Goal: Find contact information: Find contact information

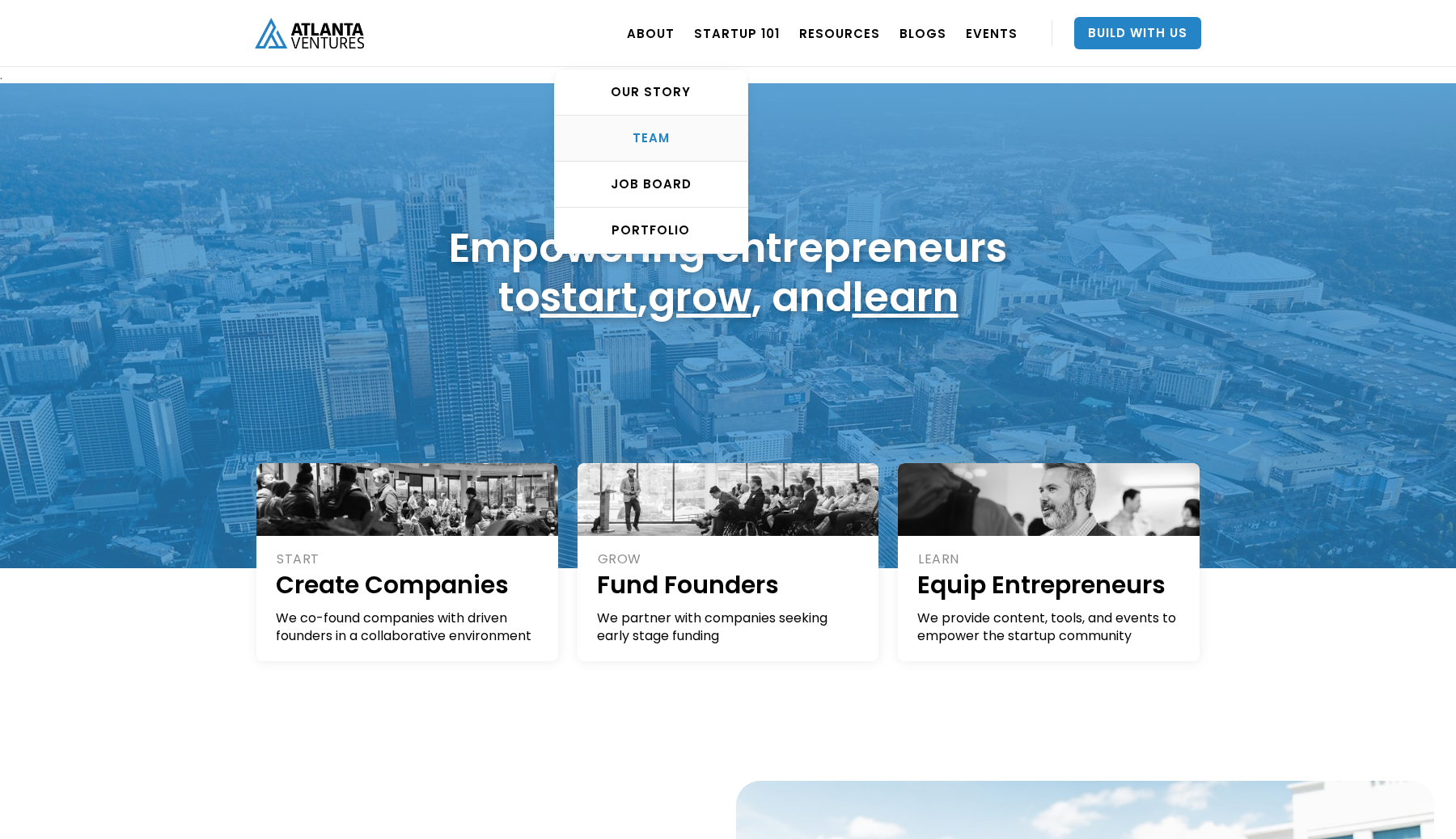
click at [672, 135] on div "TEAM" at bounding box center [651, 138] width 192 height 16
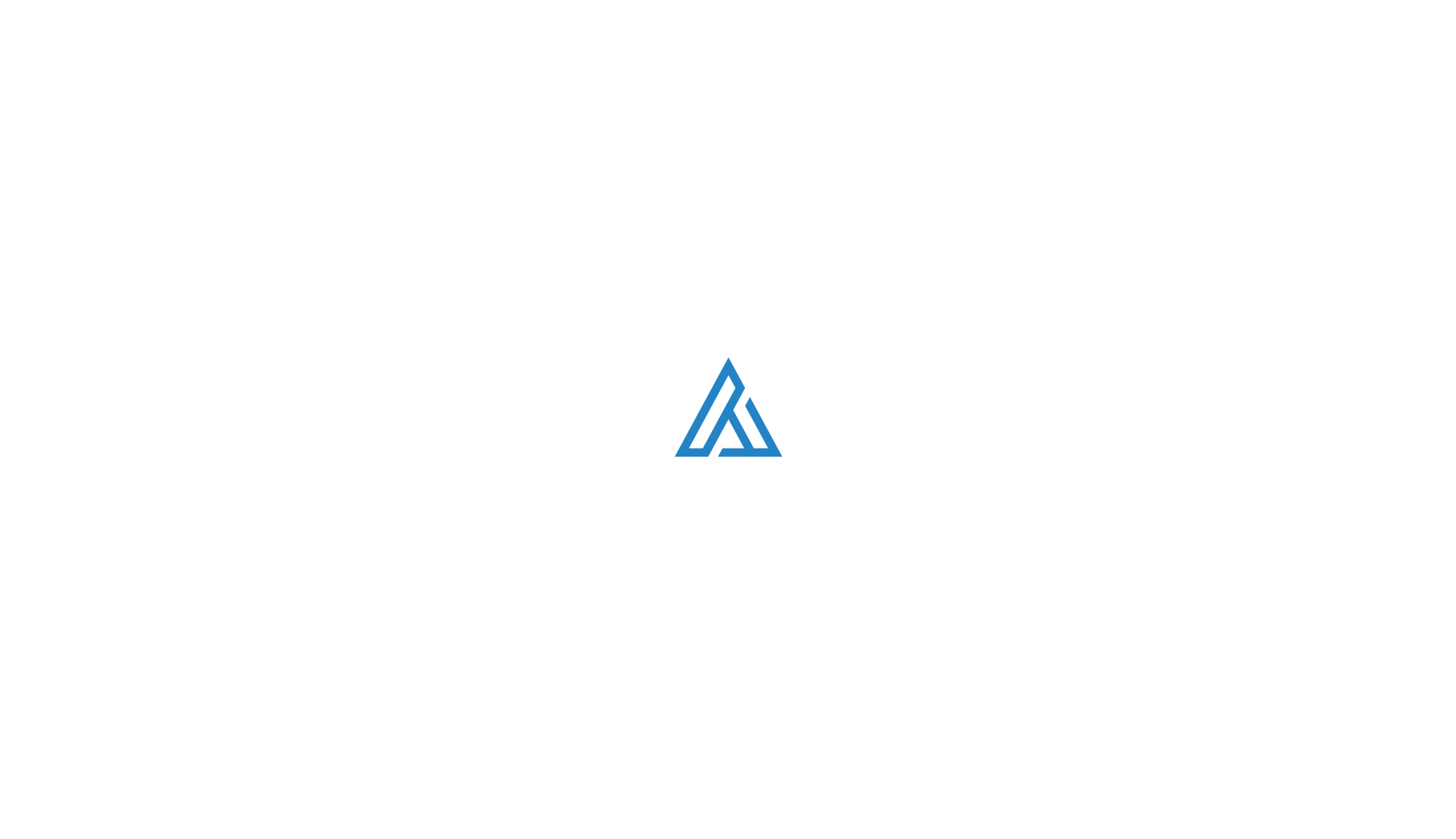
scroll to position [2054, 0]
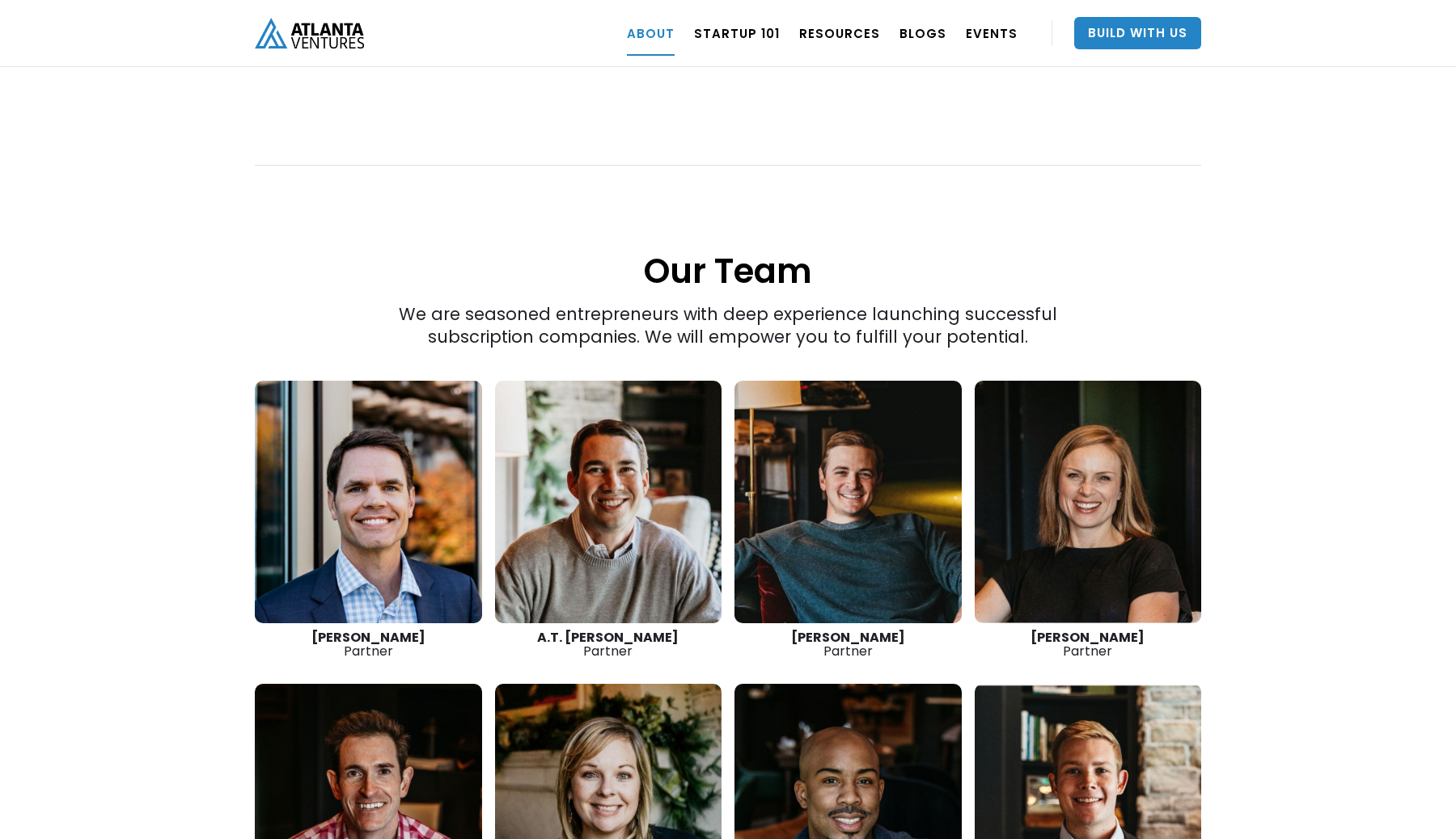
click at [368, 477] on link at bounding box center [368, 502] width 228 height 243
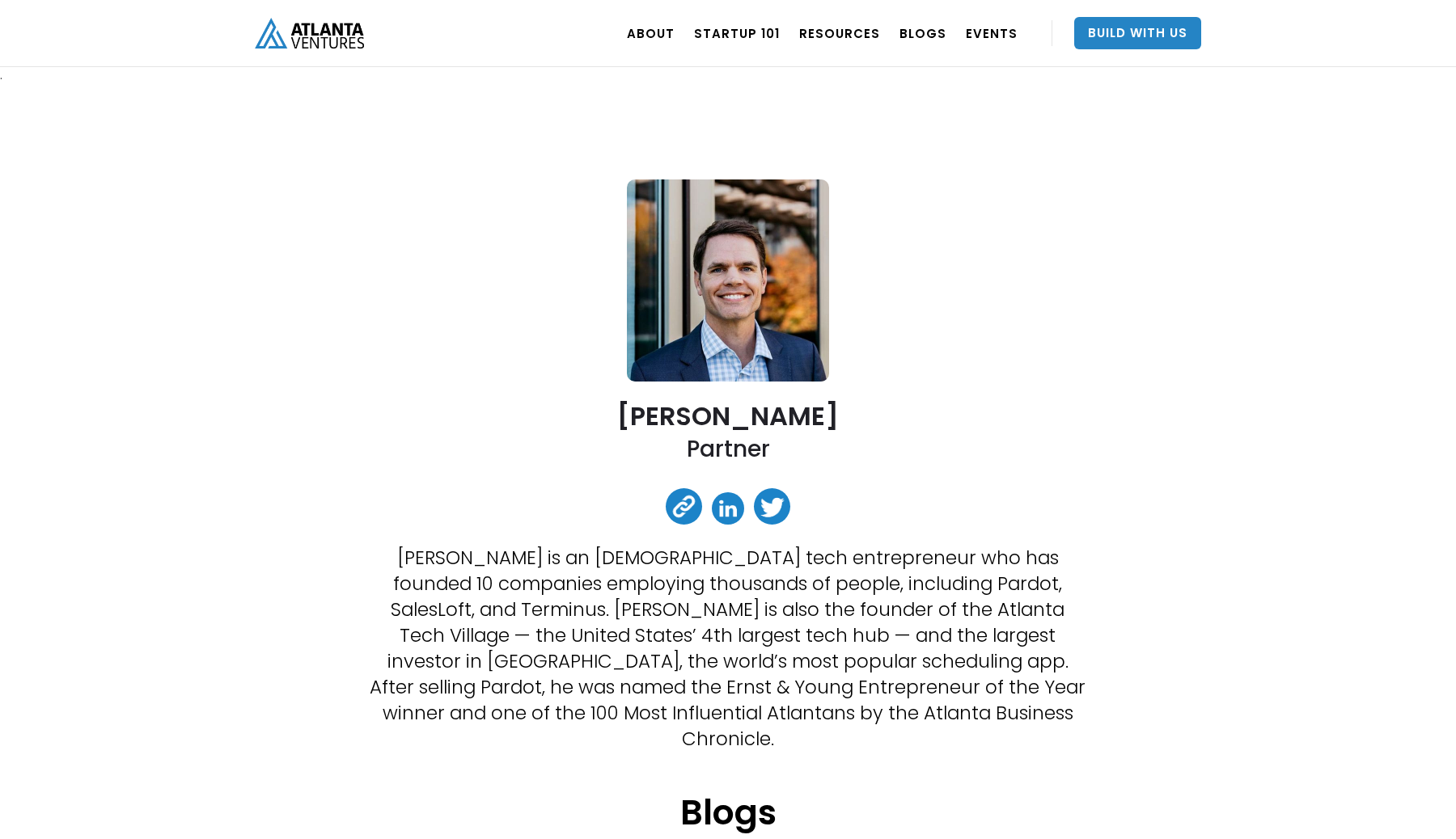
click at [725, 510] on link at bounding box center [728, 509] width 33 height 33
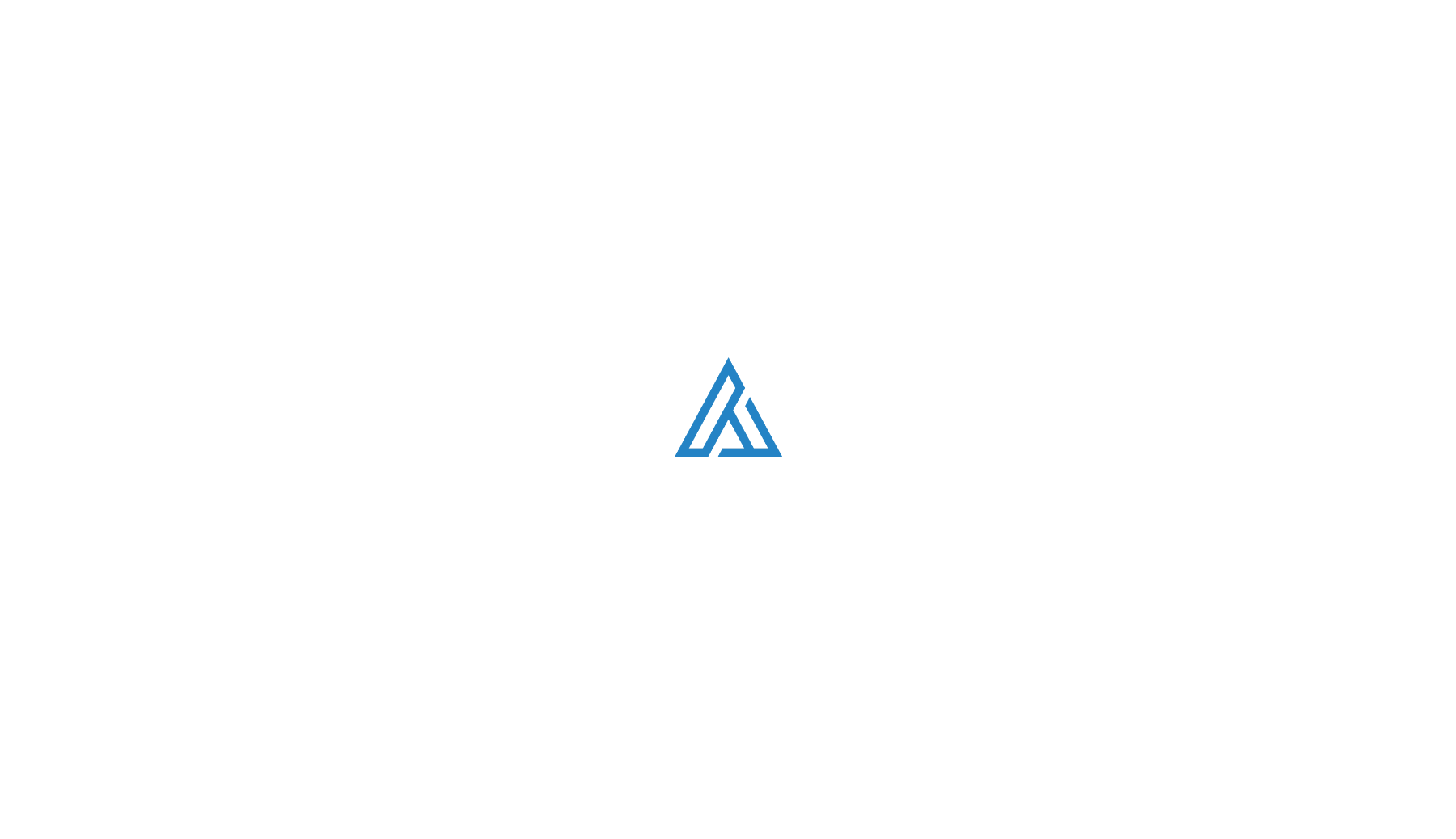
scroll to position [2054, 0]
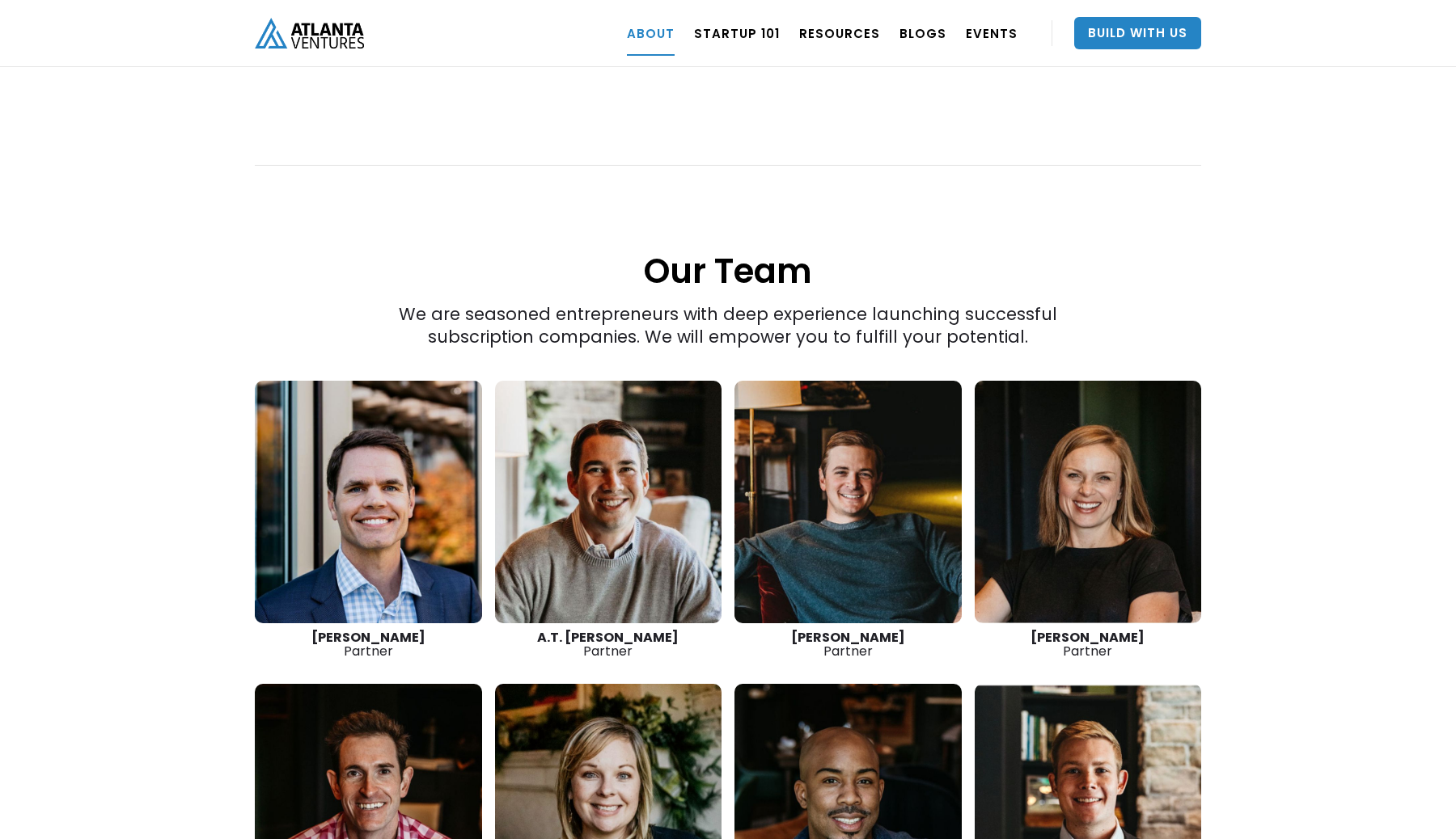
click at [600, 478] on link at bounding box center [609, 502] width 228 height 243
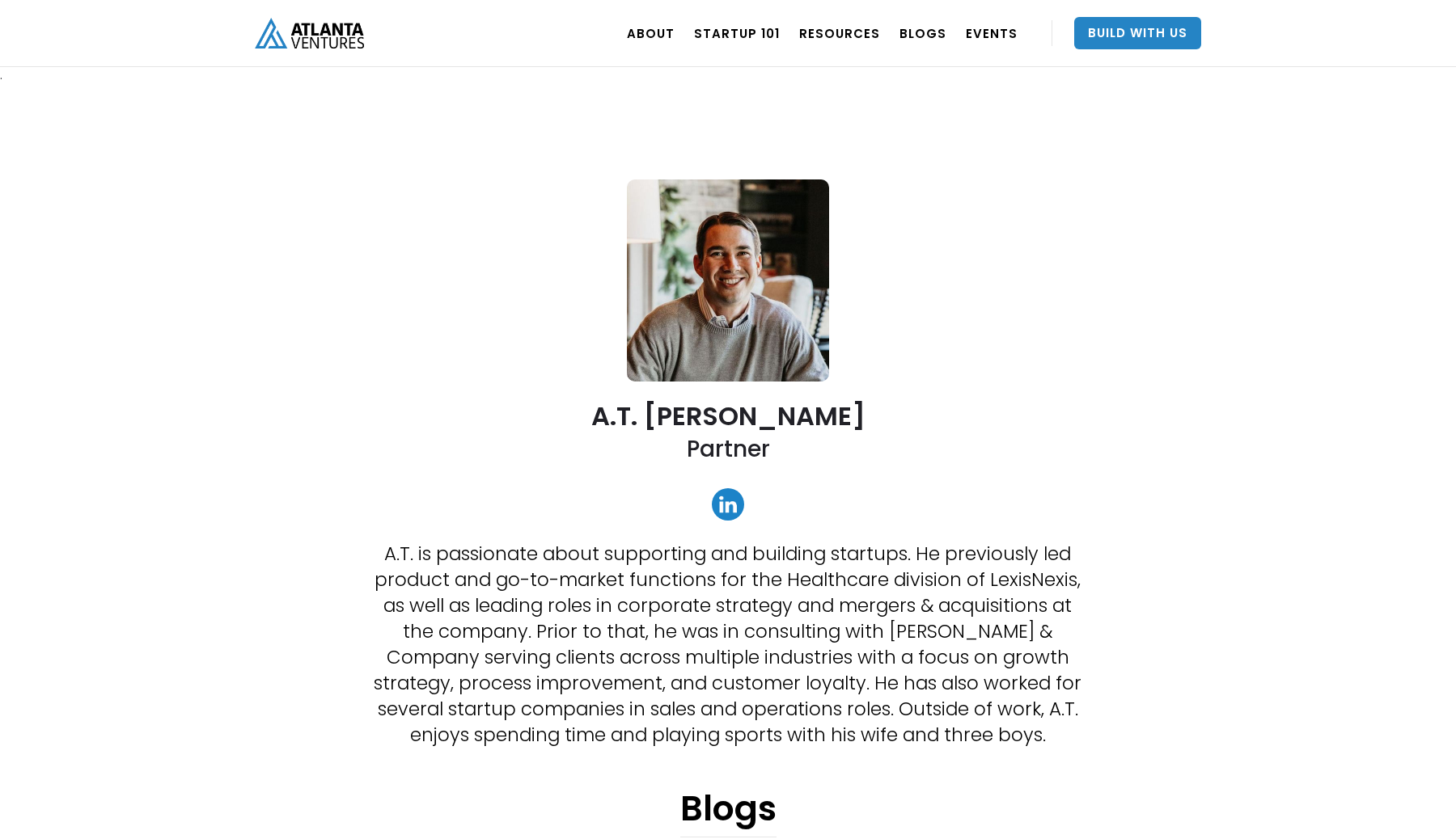
click at [733, 510] on link at bounding box center [728, 504] width 33 height 33
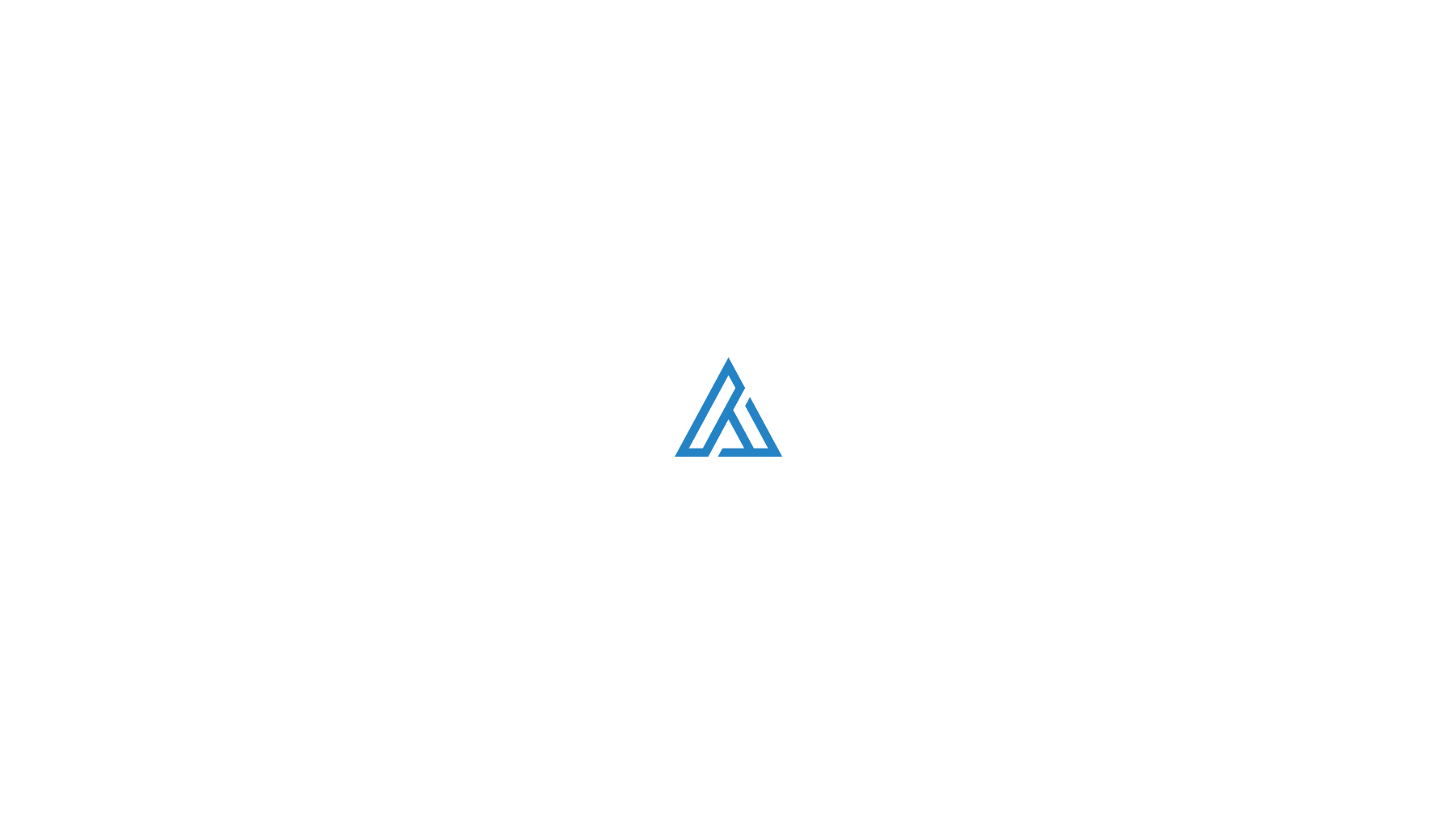
scroll to position [2054, 0]
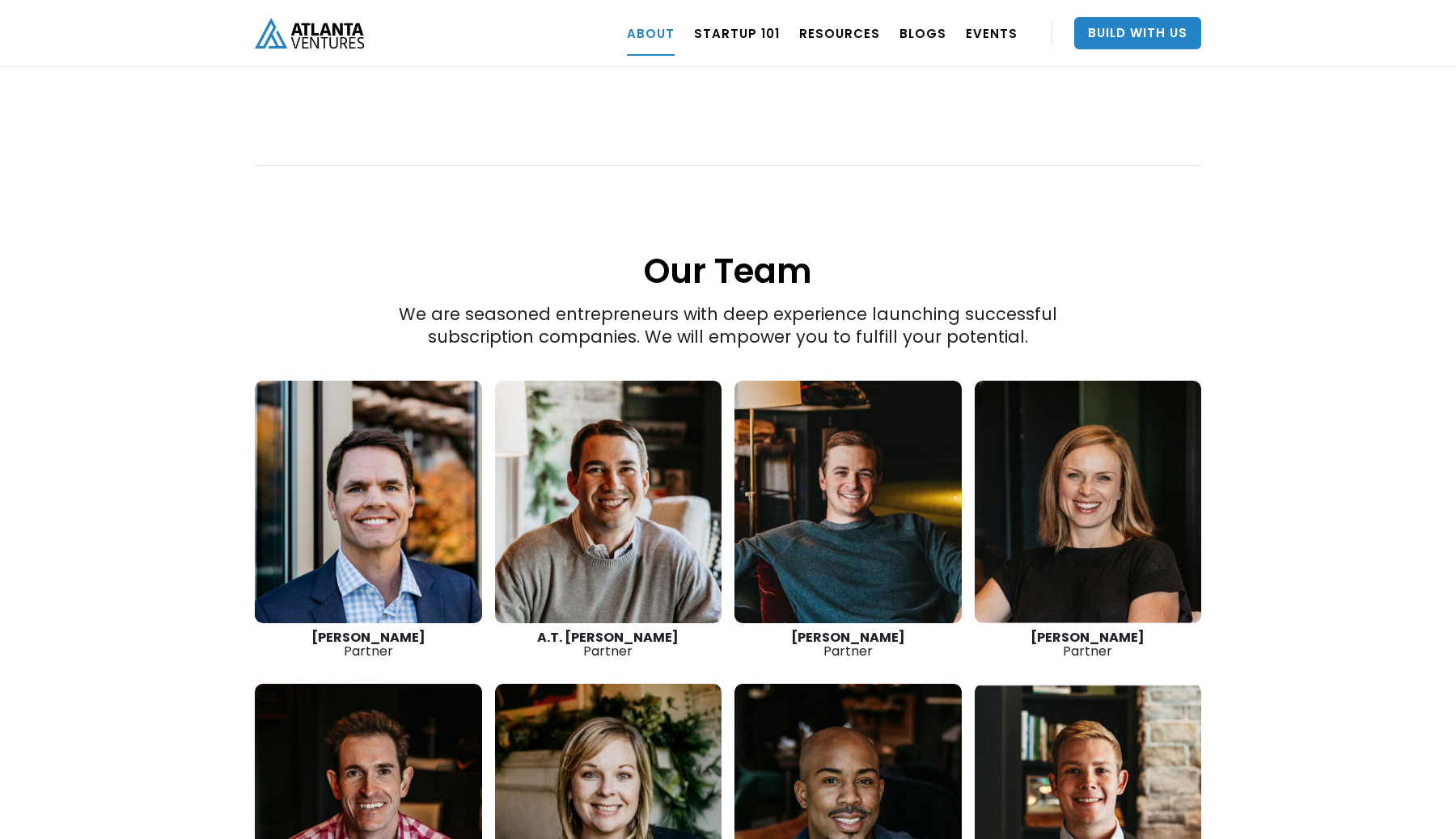
click at [824, 471] on link at bounding box center [848, 502] width 228 height 243
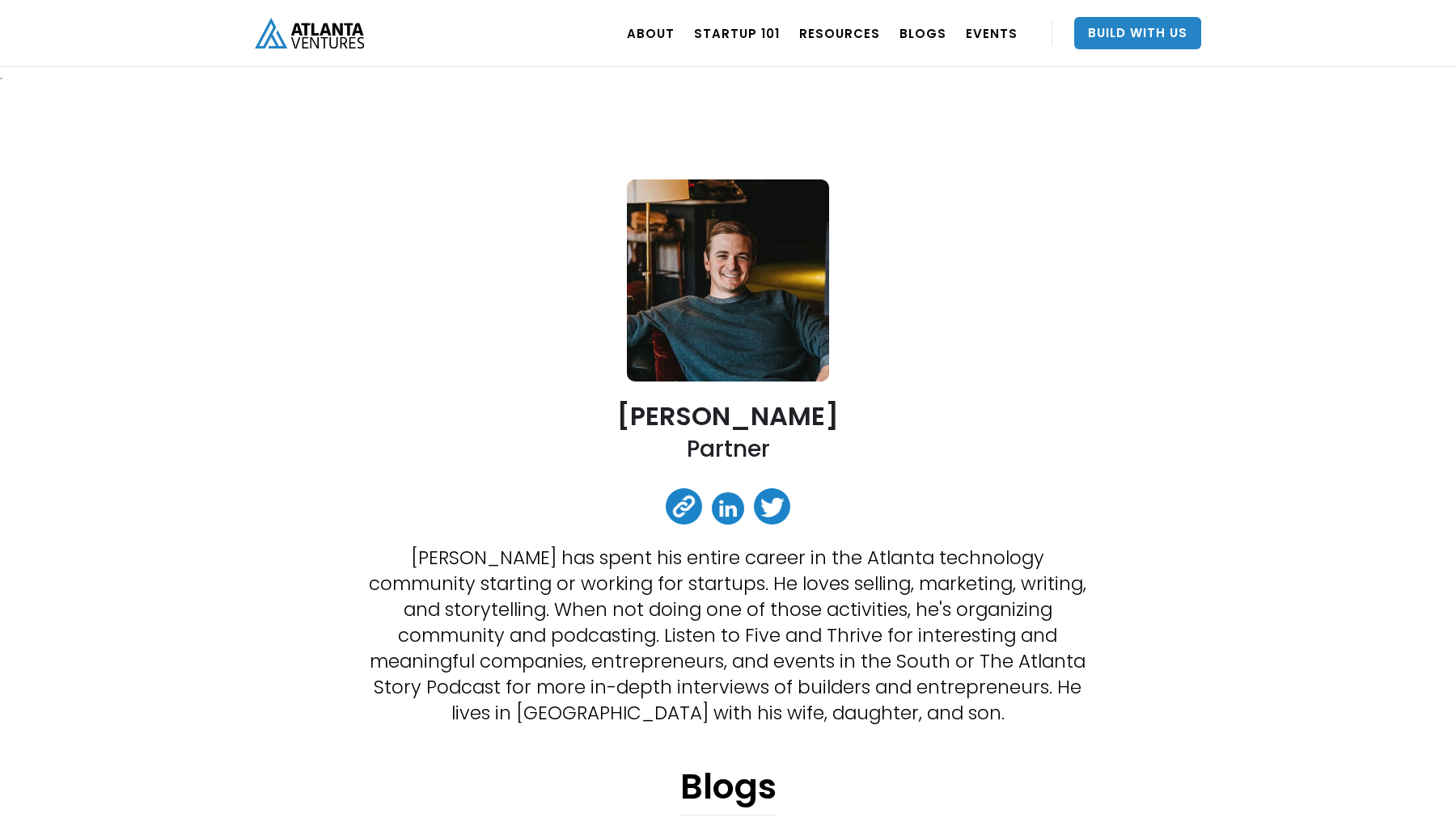
click at [724, 510] on link at bounding box center [728, 509] width 33 height 33
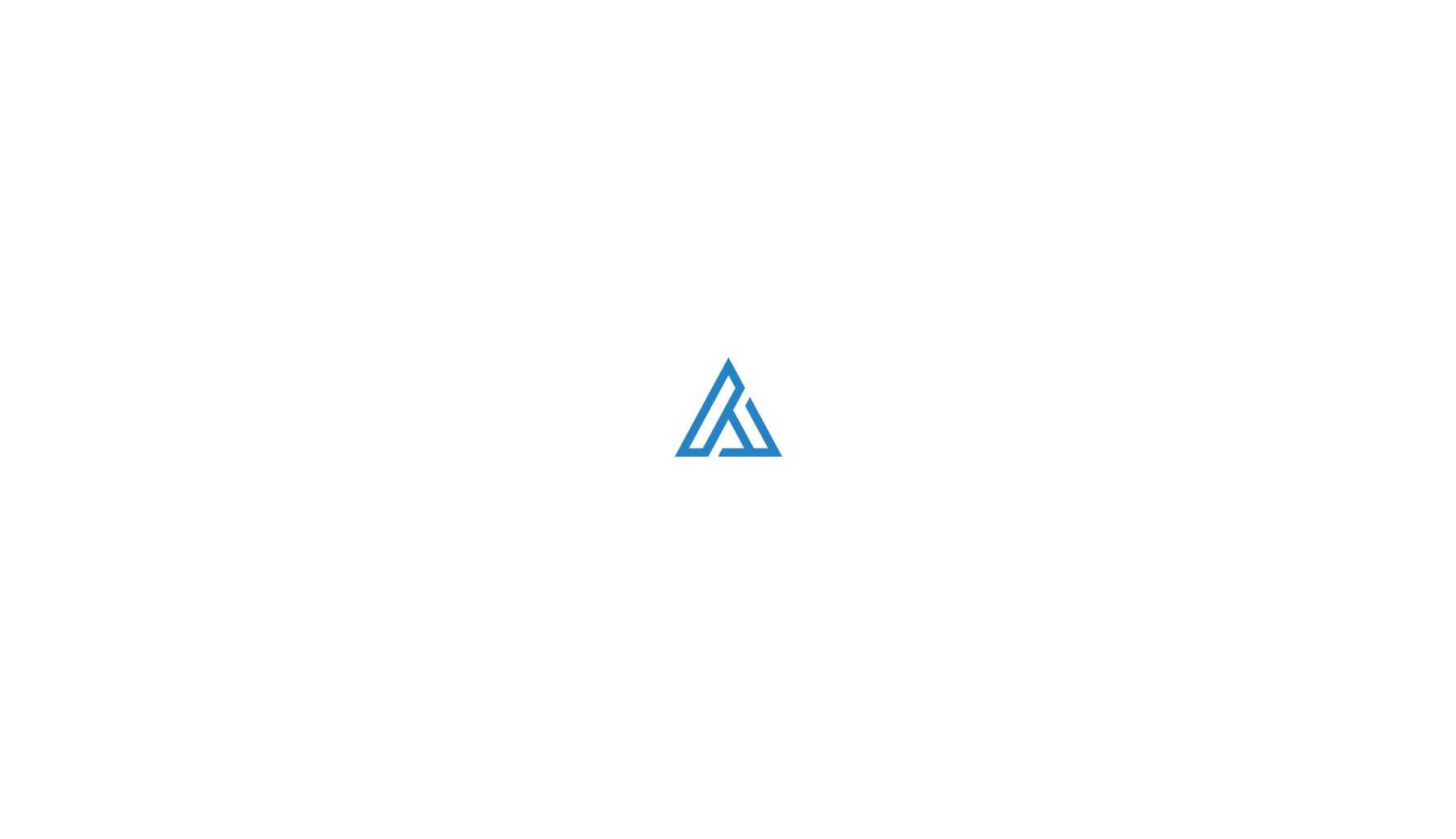
scroll to position [2054, 0]
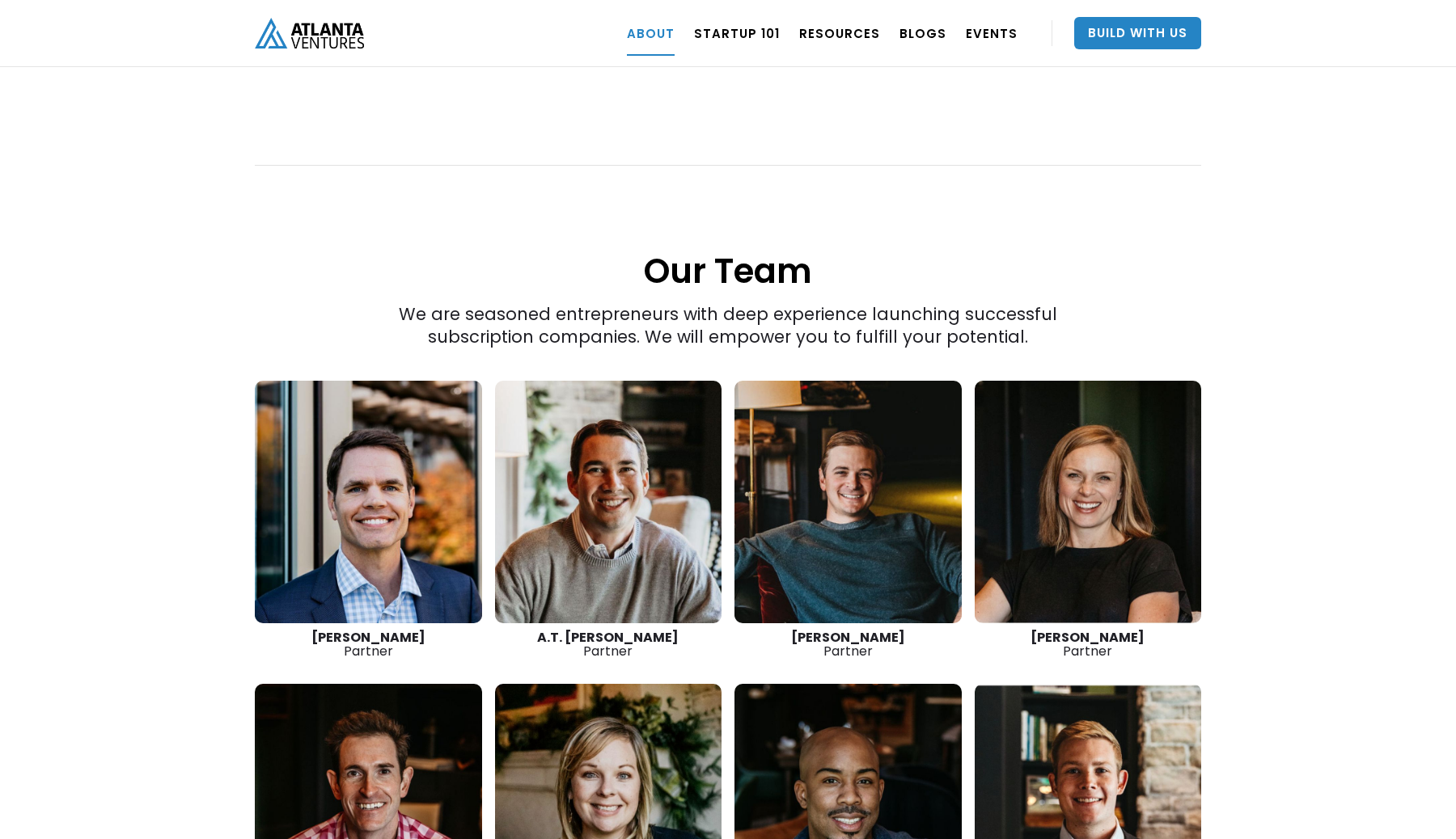
click at [1077, 446] on link at bounding box center [1089, 502] width 228 height 243
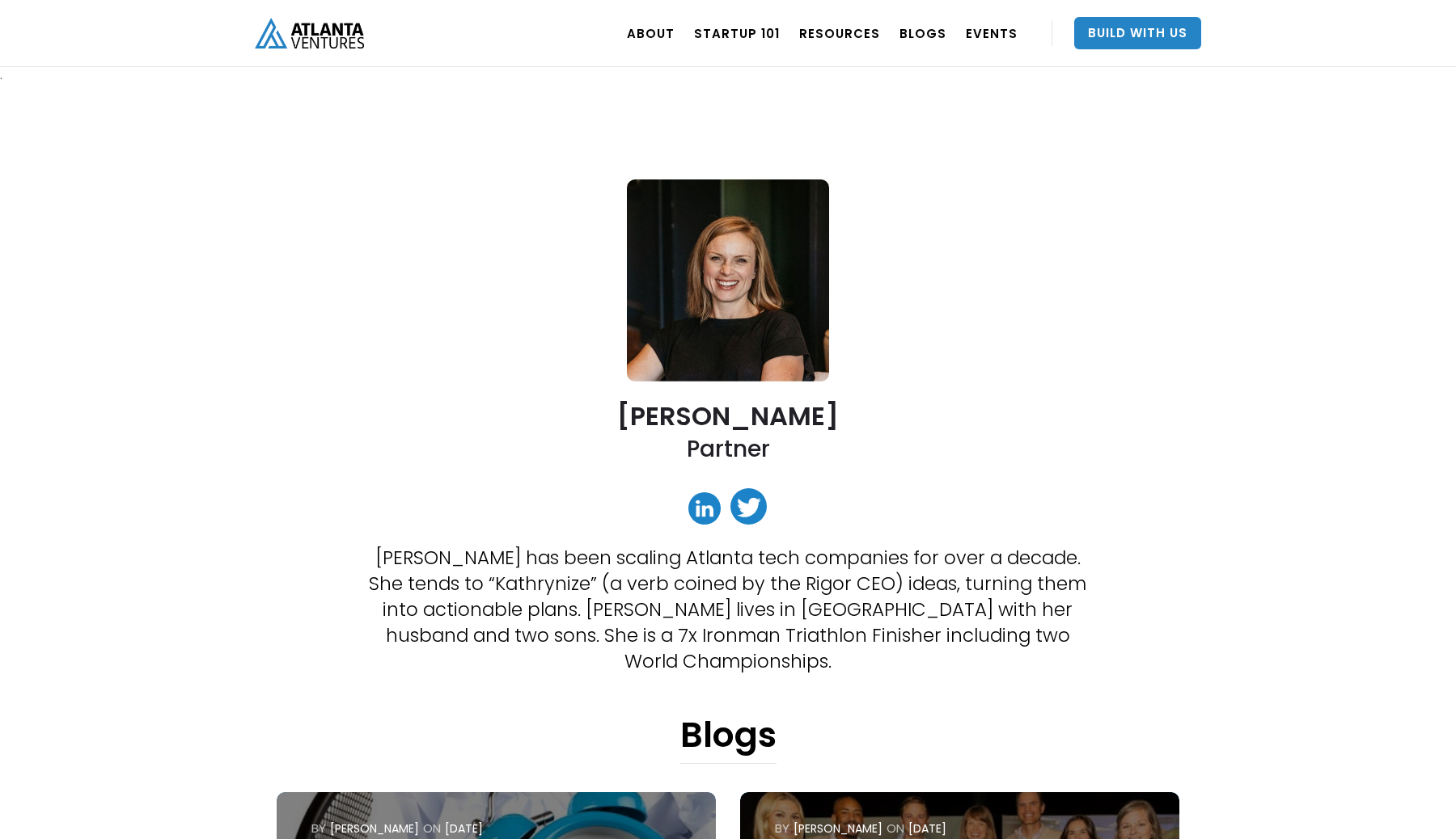
click at [709, 511] on link at bounding box center [705, 509] width 33 height 33
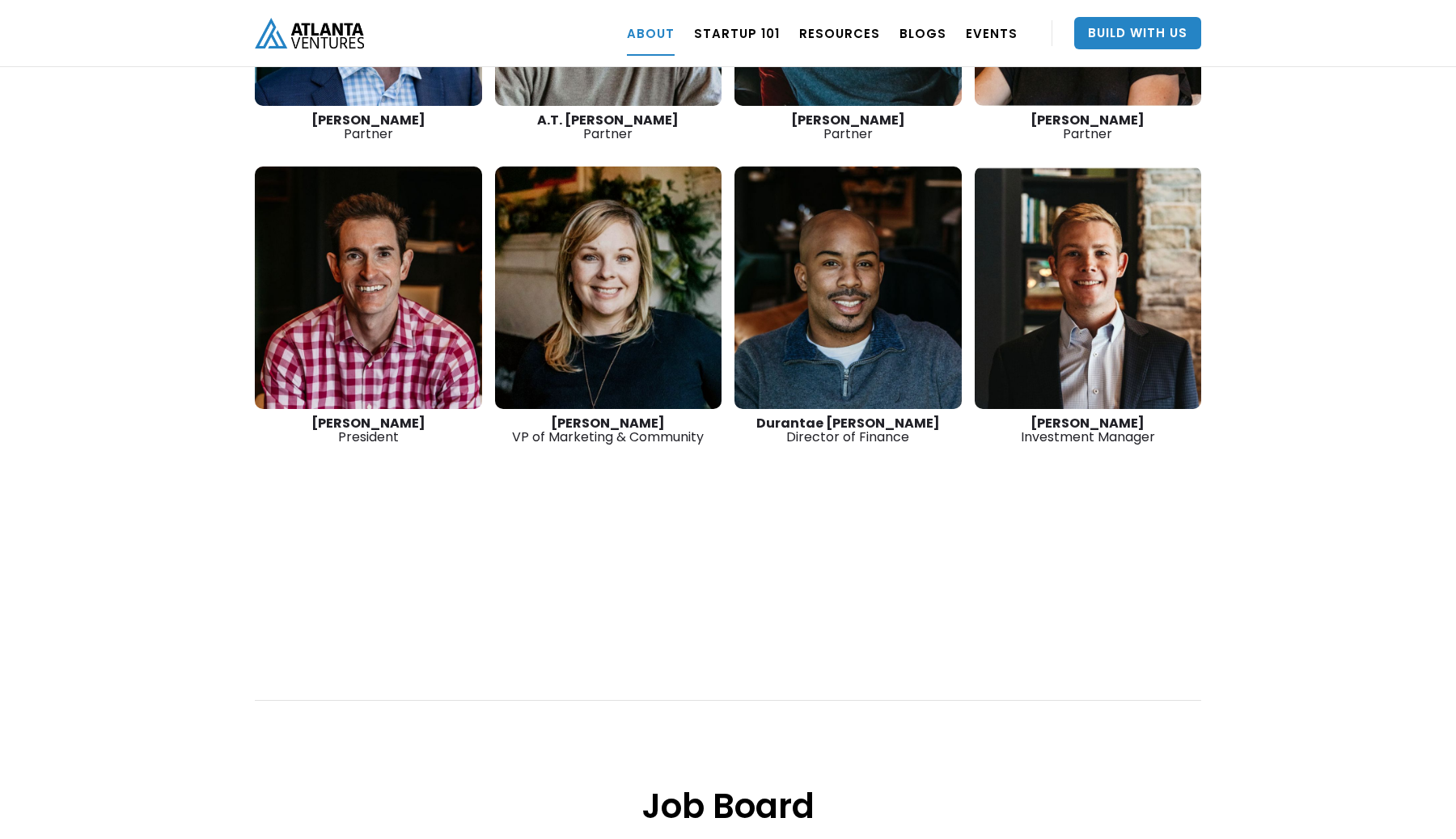
scroll to position [2568, 0]
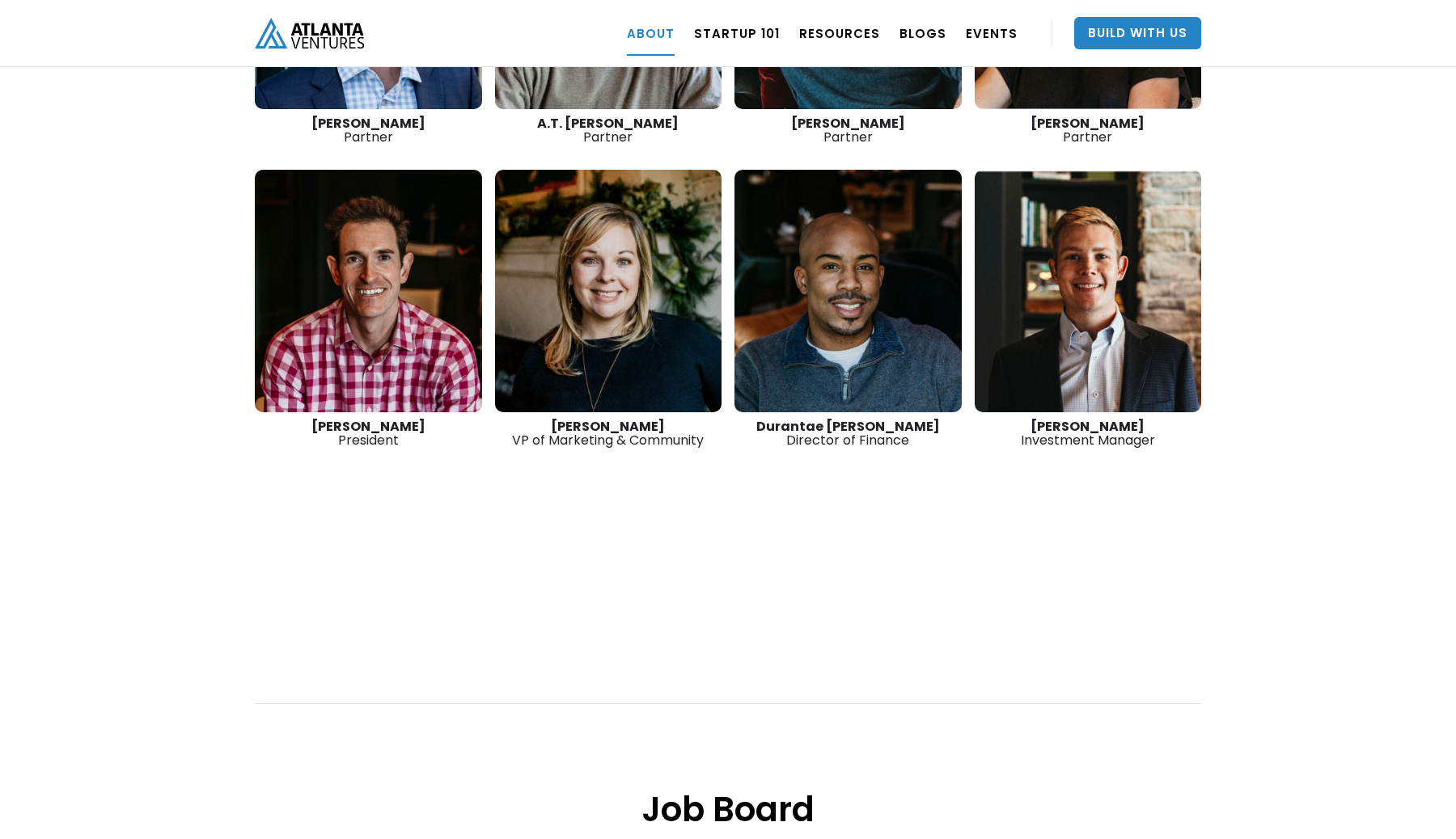
click at [353, 320] on link at bounding box center [368, 291] width 228 height 243
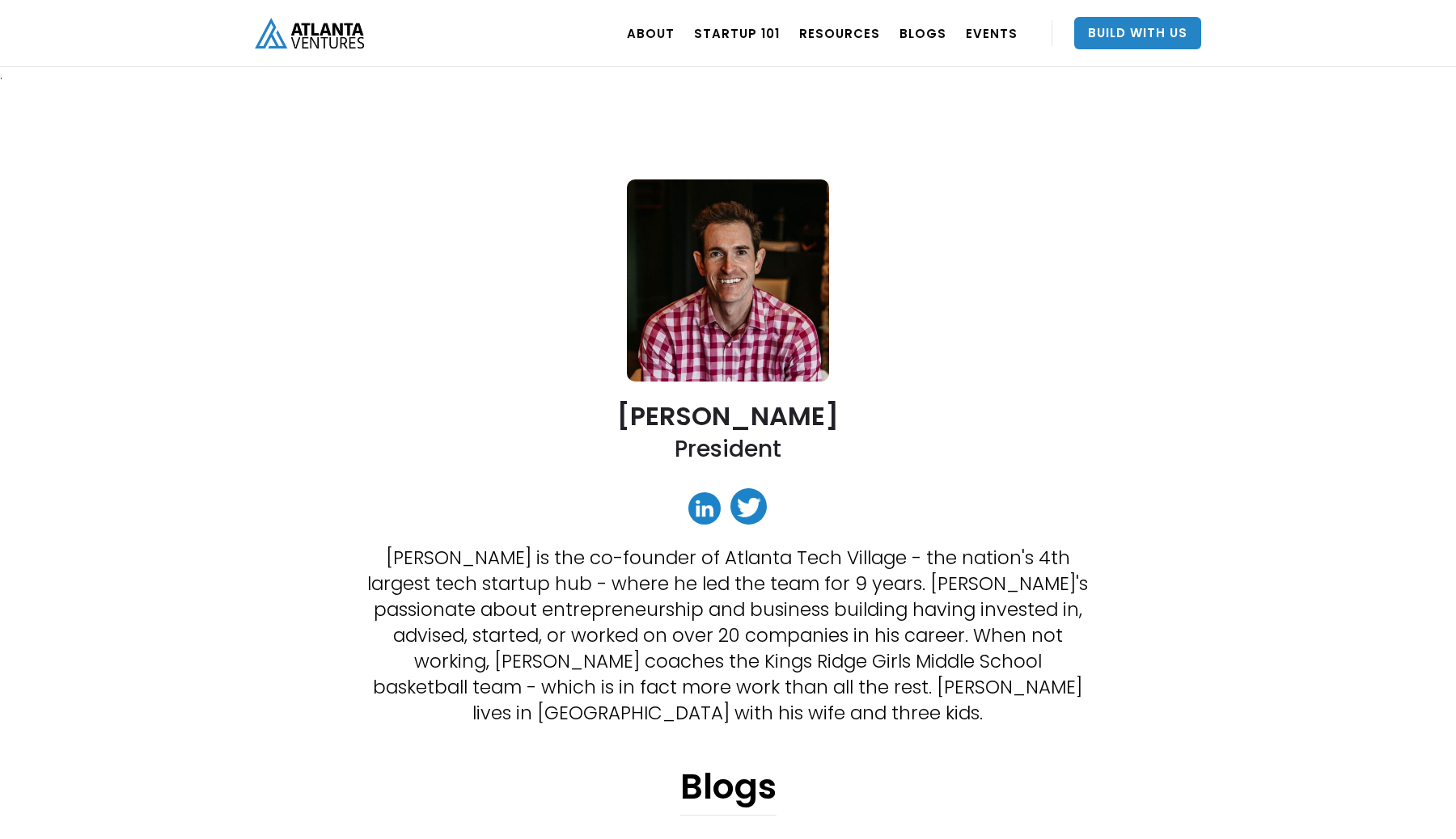
click at [710, 516] on link at bounding box center [705, 509] width 33 height 33
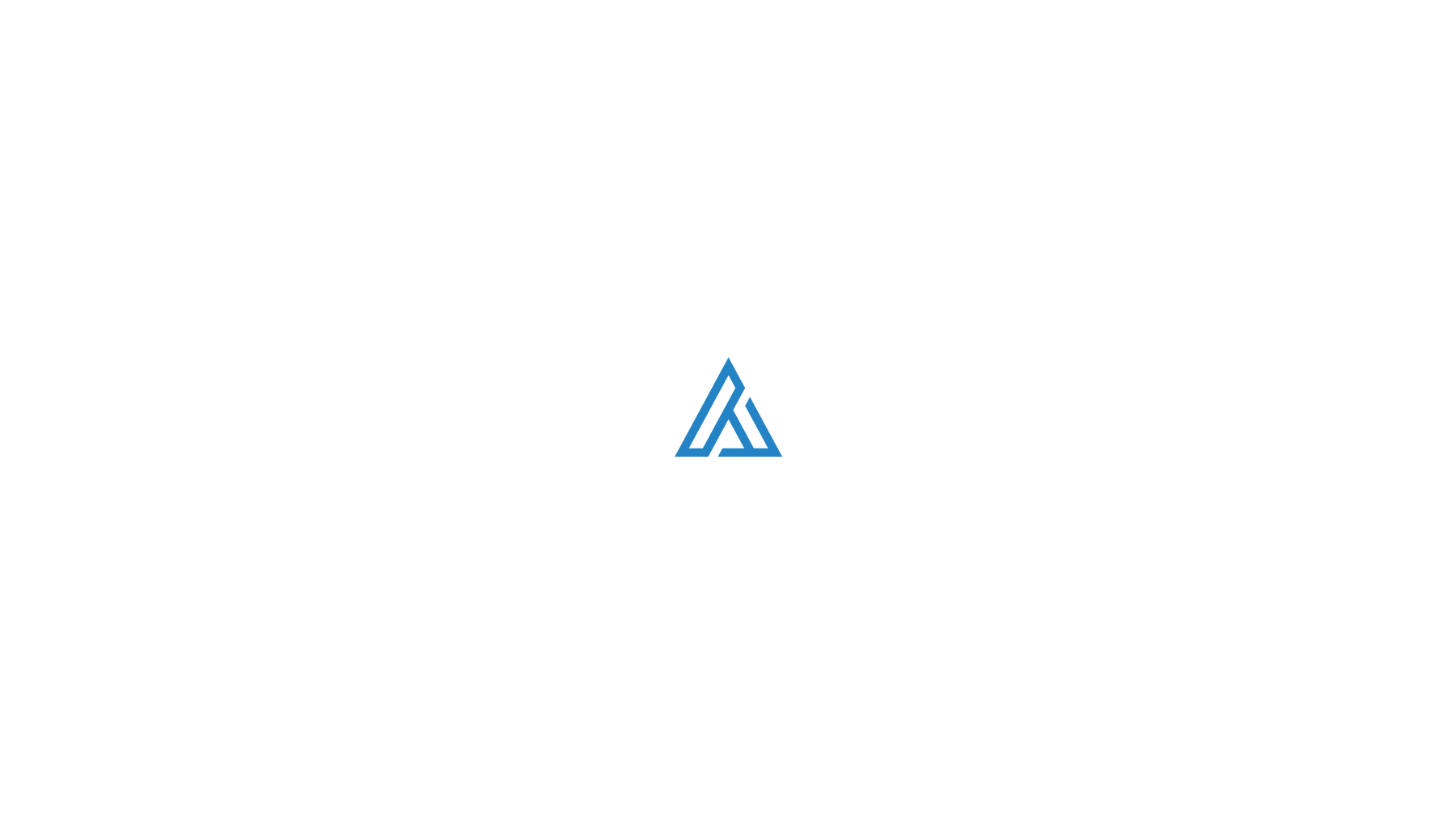
scroll to position [2568, 0]
